Goal: Information Seeking & Learning: Learn about a topic

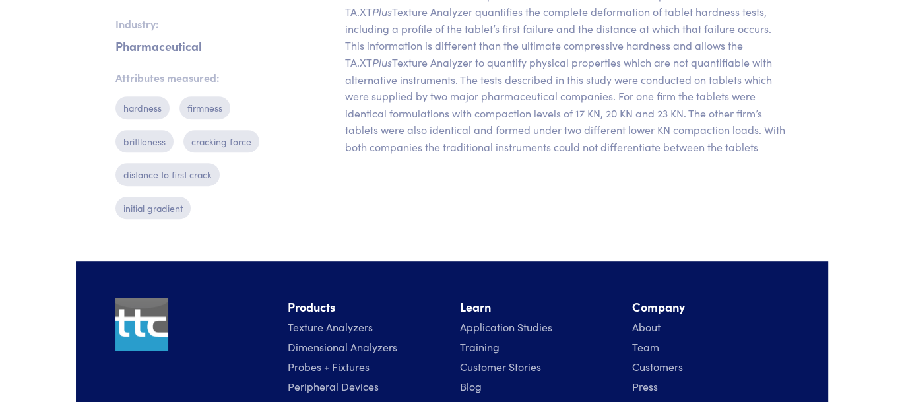
click at [488, 205] on div "Background Most pharmaceutical companies use conventional tablet hardness instr…" at bounding box center [566, 59] width 459 height 339
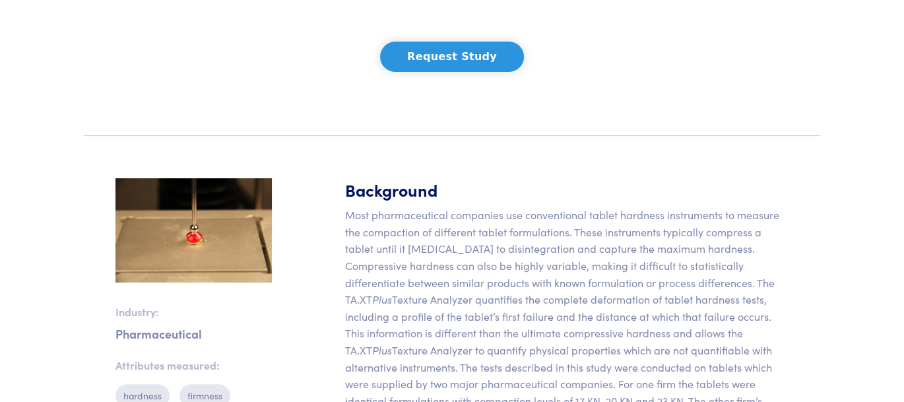
scroll to position [106, 0]
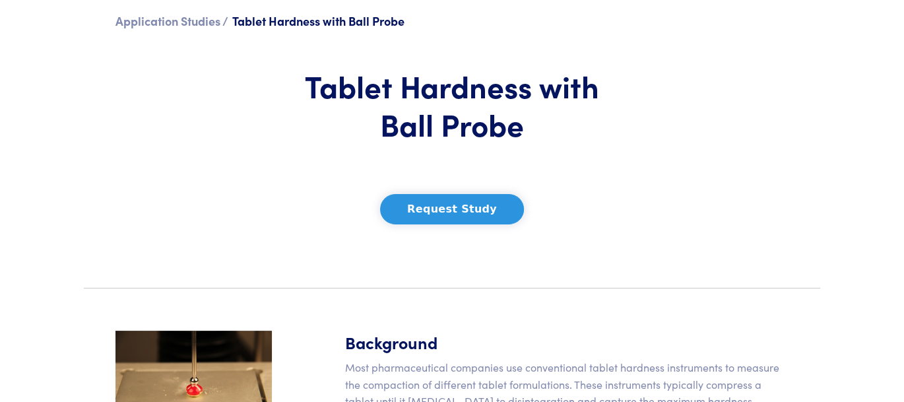
click at [692, 222] on section "Application Studies / Tablet Hardness with Ball Probe Tablet Hardness with Ball…" at bounding box center [452, 127] width 752 height 299
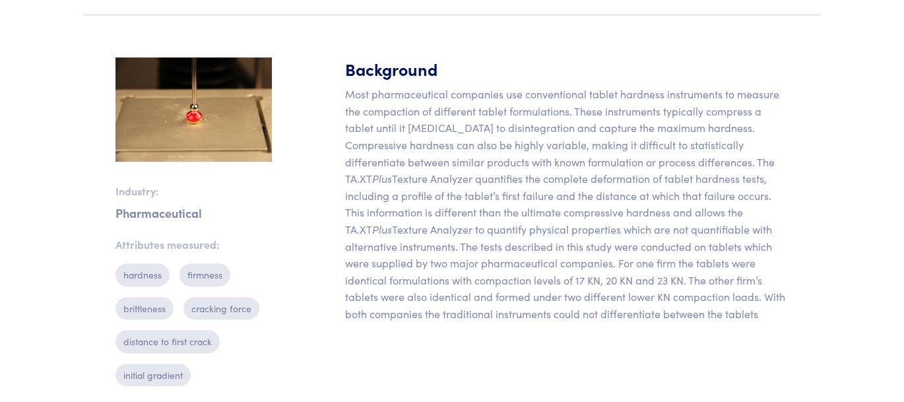
scroll to position [400, 0]
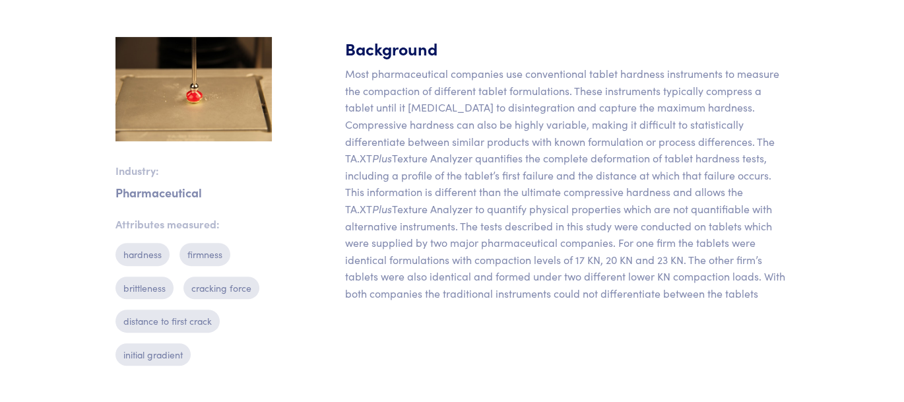
click at [718, 224] on p "Most pharmaceutical companies use conventional tablet hardness instruments to m…" at bounding box center [566, 183] width 443 height 236
click at [647, 285] on p "Most pharmaceutical companies use conventional tablet hardness instruments to m…" at bounding box center [566, 183] width 443 height 236
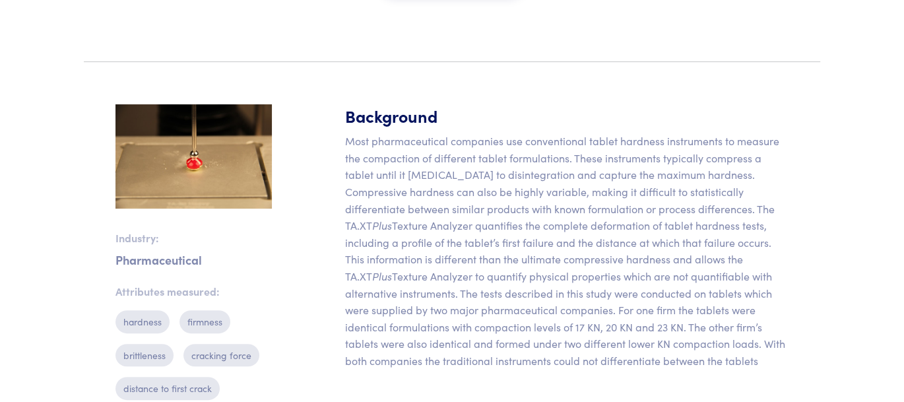
scroll to position [179, 0]
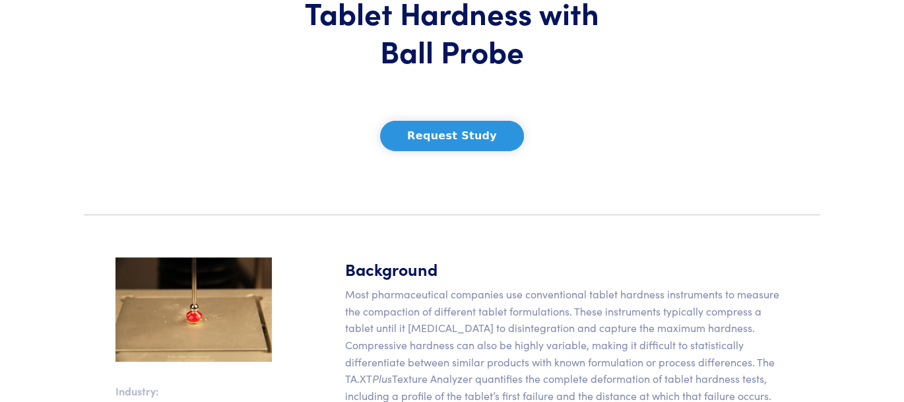
click at [792, 63] on section "Application Studies / Tablet Hardness with Ball Probe Tablet Hardness with Ball…" at bounding box center [452, 54] width 752 height 299
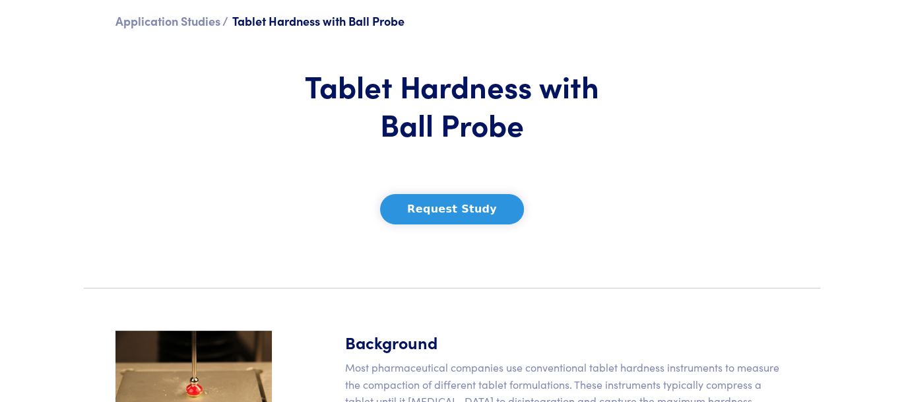
drag, startPoint x: 252, startPoint y: 170, endPoint x: 351, endPoint y: 20, distance: 179.5
click at [251, 165] on section "Application Studies / Tablet Hardness with Ball Probe Tablet Hardness with Ball…" at bounding box center [452, 127] width 752 height 299
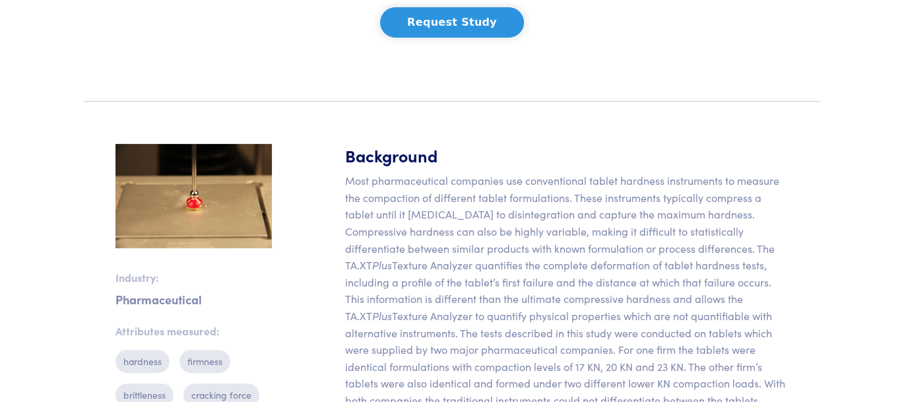
scroll to position [293, 0]
